Goal: Transaction & Acquisition: Purchase product/service

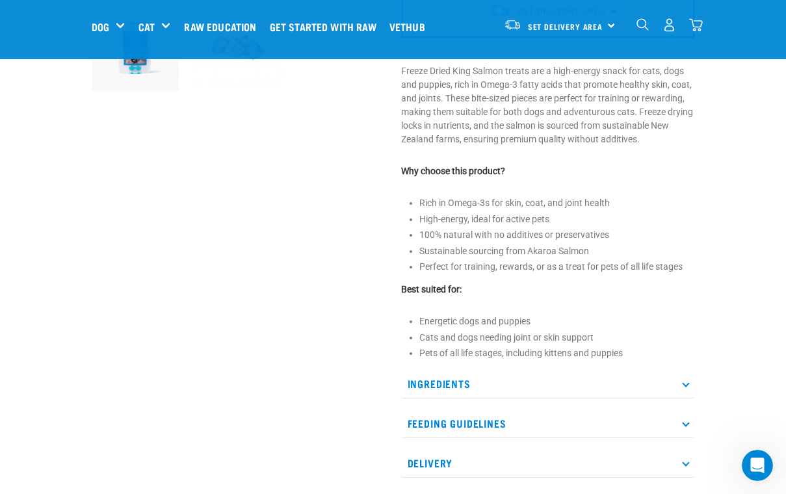
scroll to position [435, 0]
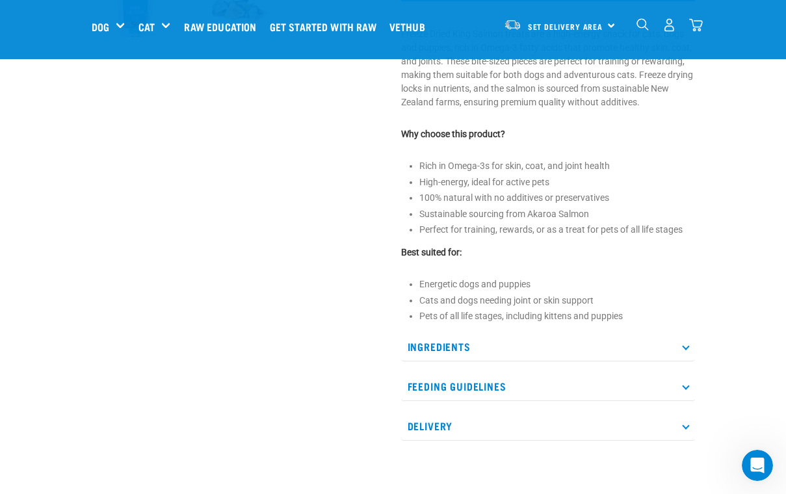
click at [503, 372] on p "Feeding Guidelines" at bounding box center [548, 386] width 294 height 29
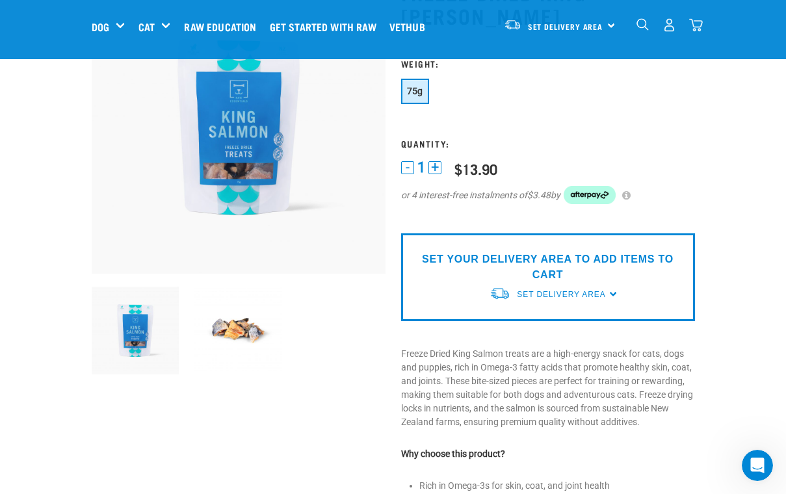
scroll to position [129, 0]
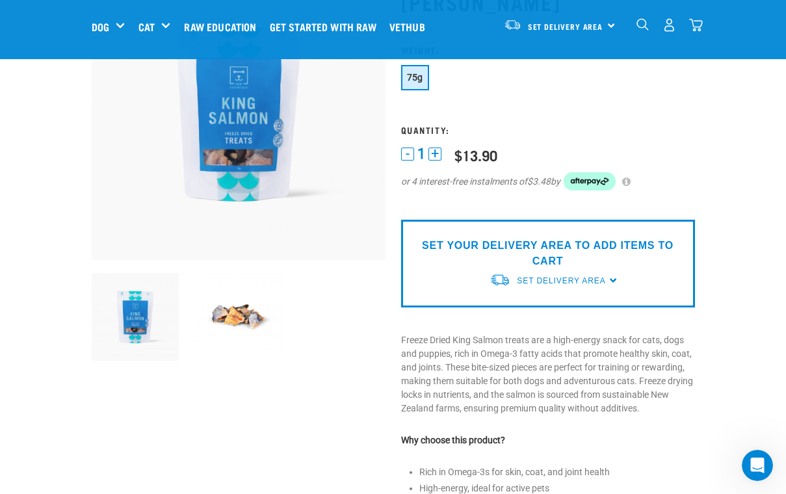
click at [238, 312] on img at bounding box center [238, 317] width 88 height 88
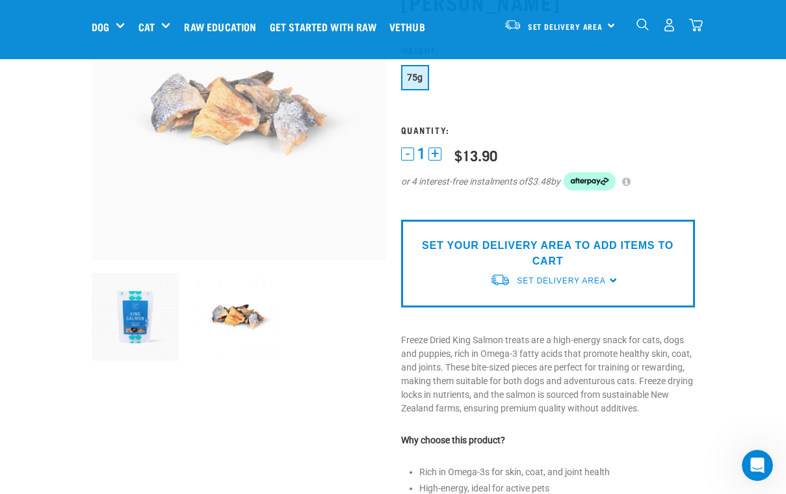
click at [238, 312] on img at bounding box center [238, 317] width 88 height 88
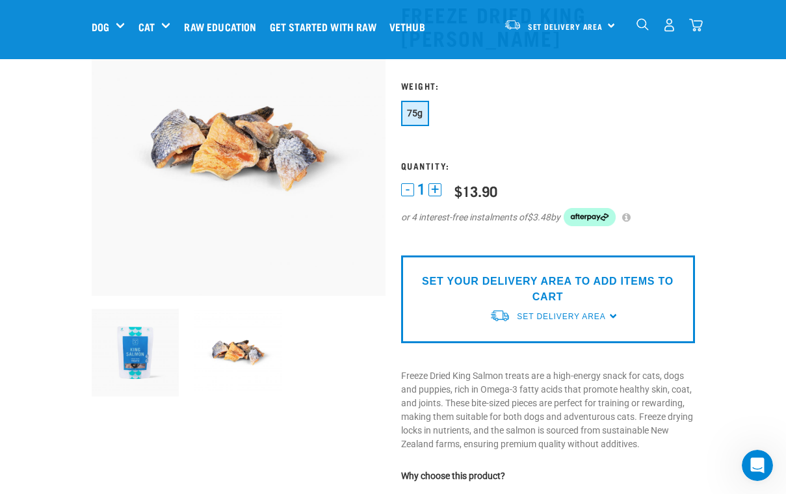
scroll to position [92, 0]
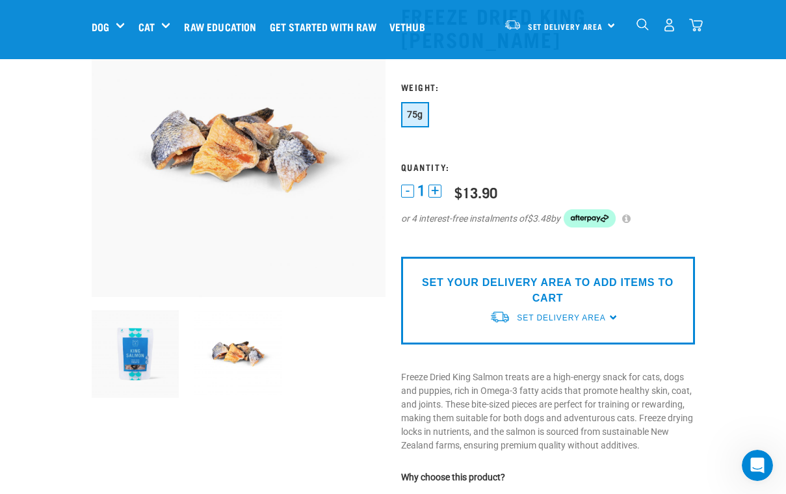
click at [122, 340] on img at bounding box center [136, 354] width 88 height 88
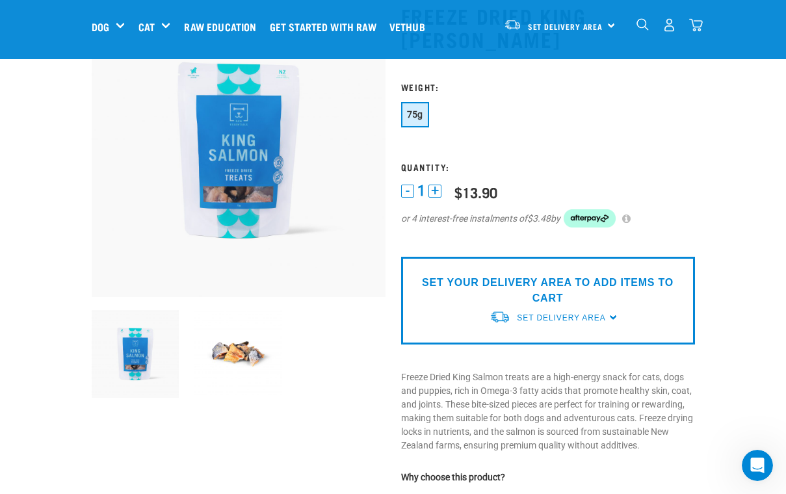
click at [211, 362] on img at bounding box center [238, 354] width 88 height 88
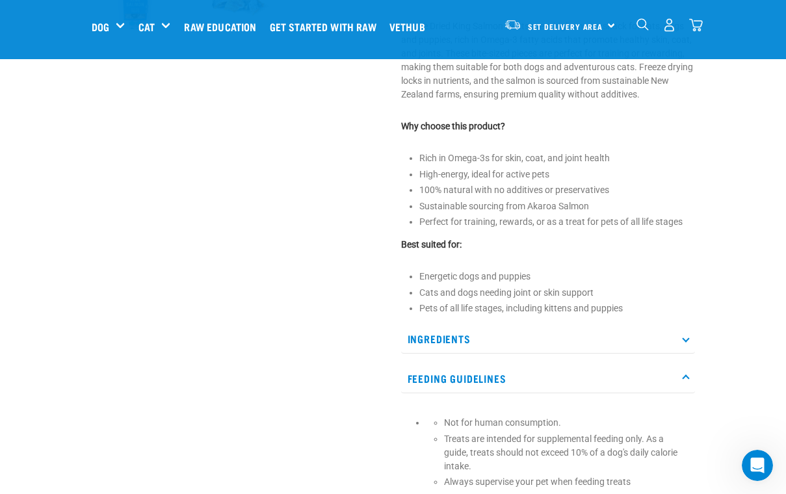
scroll to position [461, 0]
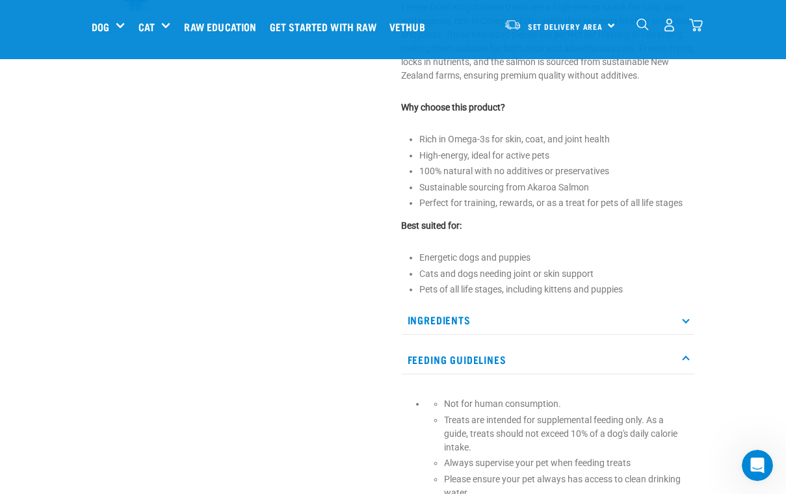
click at [533, 305] on p "Ingredients" at bounding box center [548, 319] width 294 height 29
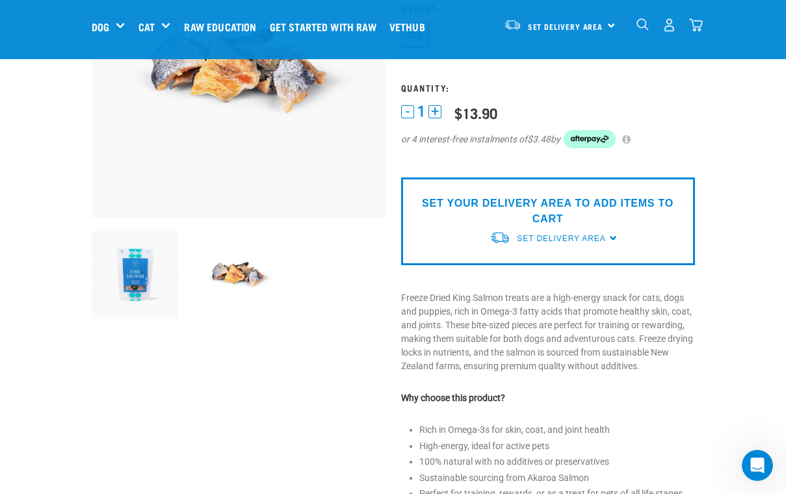
scroll to position [124, 0]
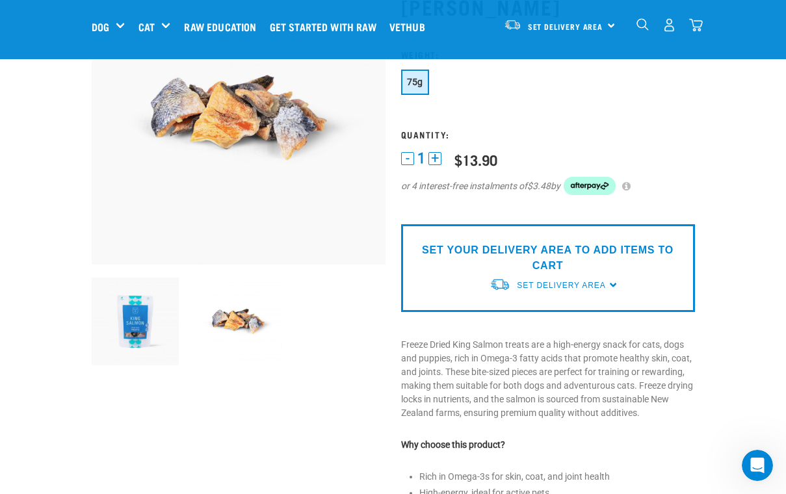
click at [133, 309] on img at bounding box center [136, 321] width 88 height 88
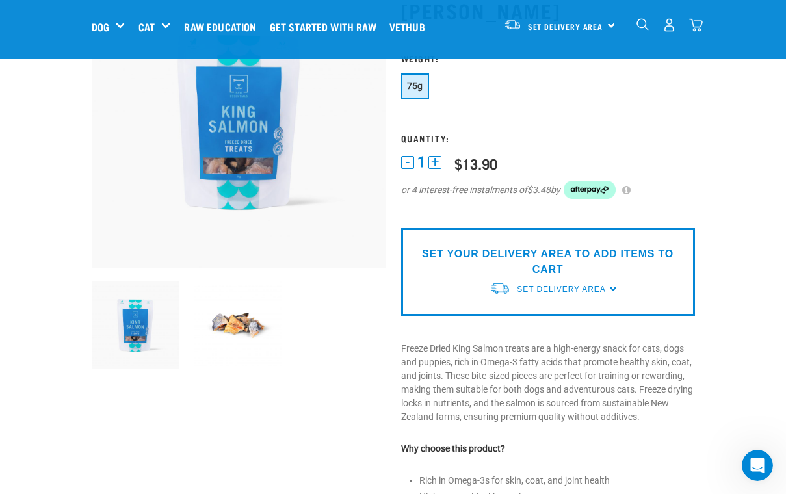
scroll to position [113, 0]
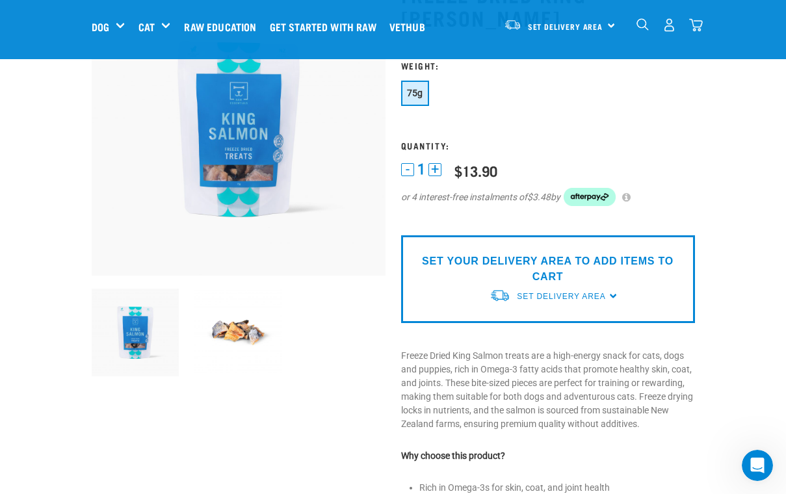
click at [237, 172] on img at bounding box center [239, 129] width 294 height 294
click at [231, 341] on img at bounding box center [238, 333] width 88 height 88
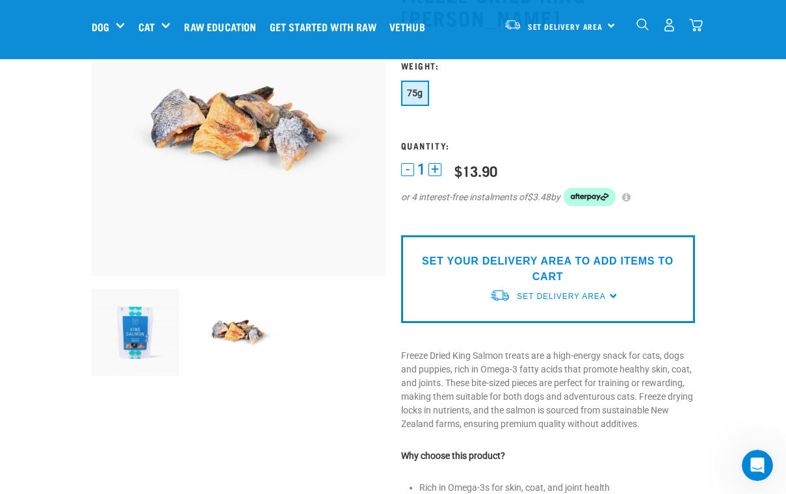
click at [146, 345] on img at bounding box center [136, 333] width 88 height 88
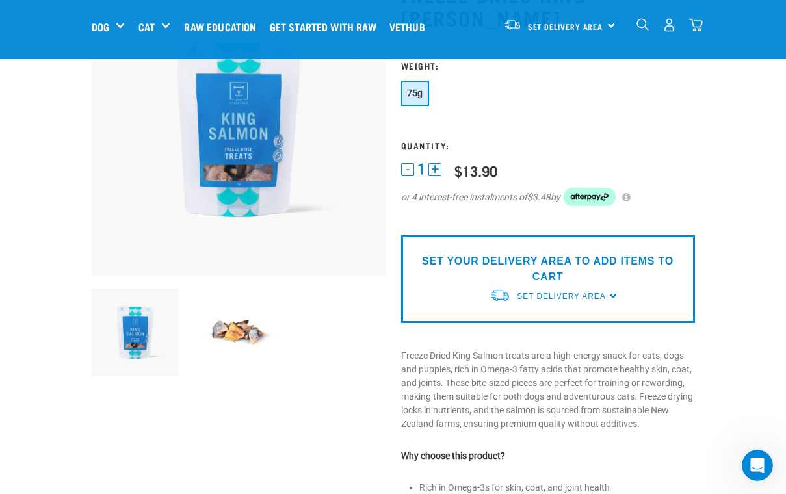
click at [660, 161] on div "1 - 1 + 0 100 $13.90 or 4 interest-free instalments of $3.48 by" at bounding box center [548, 192] width 294 height 62
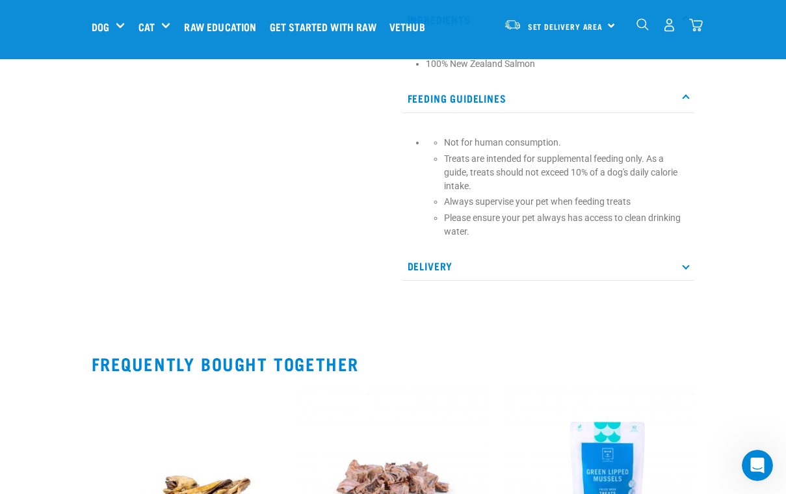
scroll to position [738, 0]
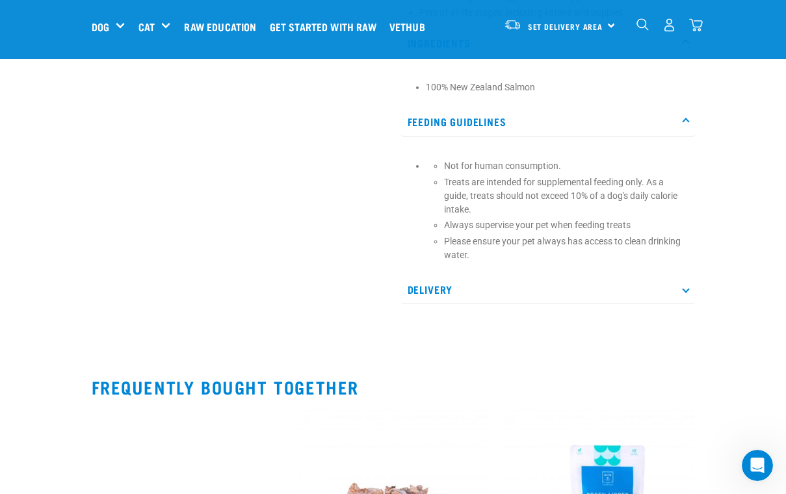
click at [543, 278] on p "Delivery" at bounding box center [548, 289] width 294 height 29
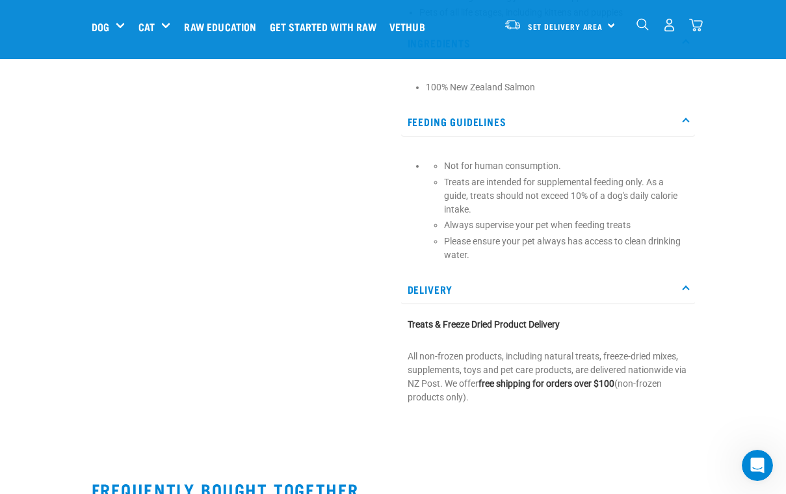
click at [632, 175] on p "Treats are intended for supplemental feeding only. As a guide, treats should no…" at bounding box center [566, 195] width 244 height 41
drag, startPoint x: 632, startPoint y: 173, endPoint x: 468, endPoint y: 187, distance: 164.4
click at [467, 187] on p "Treats are intended for supplemental feeding only. As a guide, treats should no…" at bounding box center [566, 195] width 244 height 41
copy p "daily calorie intake"
